Goal: Navigation & Orientation: Find specific page/section

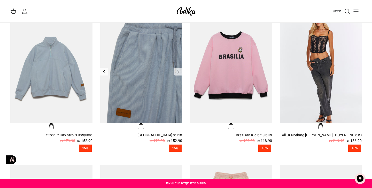
scroll to position [18, 0]
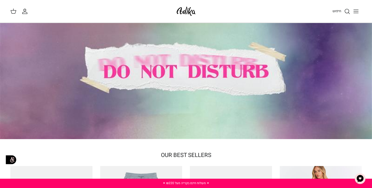
click at [355, 14] on icon "Toggle menu" at bounding box center [356, 11] width 6 height 6
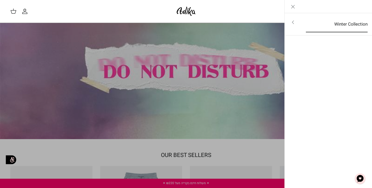
click at [341, 22] on link "Winter Collection" at bounding box center [336, 24] width 71 height 16
click at [347, 22] on link "לכל הפריטים" at bounding box center [329, 22] width 82 height 13
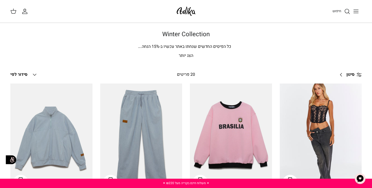
click at [359, 12] on icon "Toggle menu" at bounding box center [356, 11] width 6 height 6
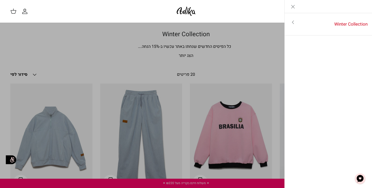
click at [194, 70] on link "Toggle menu" at bounding box center [186, 94] width 372 height 188
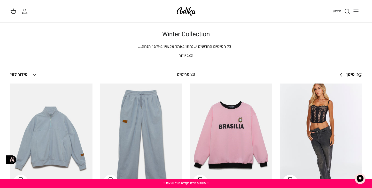
click at [188, 58] on p "הצג יותר" at bounding box center [186, 55] width 352 height 7
